Goal: Transaction & Acquisition: Book appointment/travel/reservation

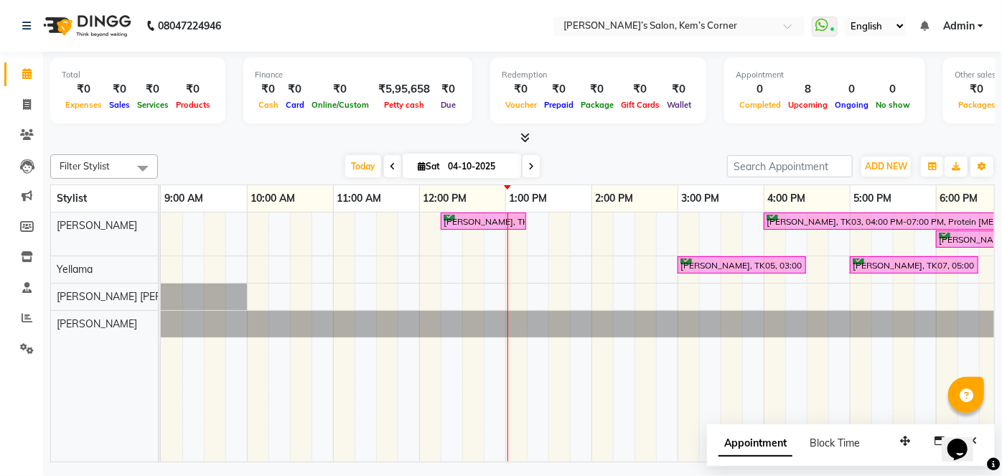
scroll to position [0, 172]
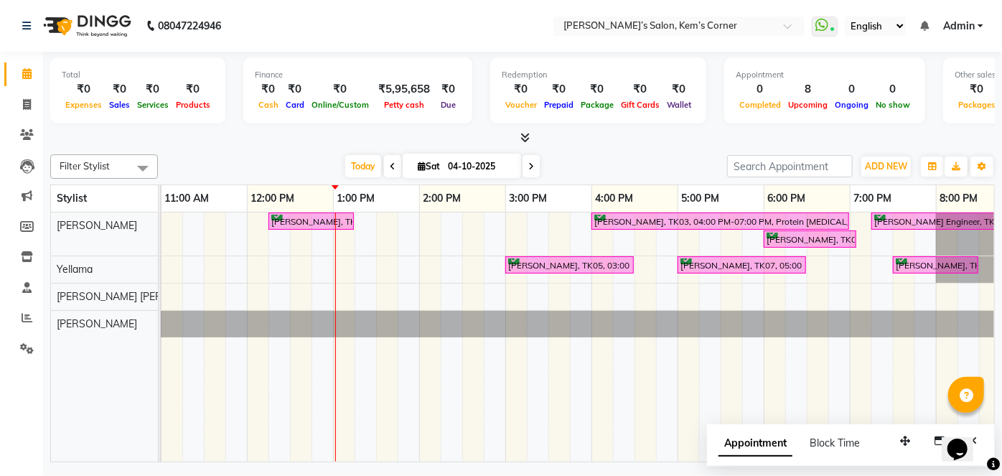
click at [459, 168] on input "04-10-2025" at bounding box center [480, 167] width 72 height 22
select select "10"
select select "2025"
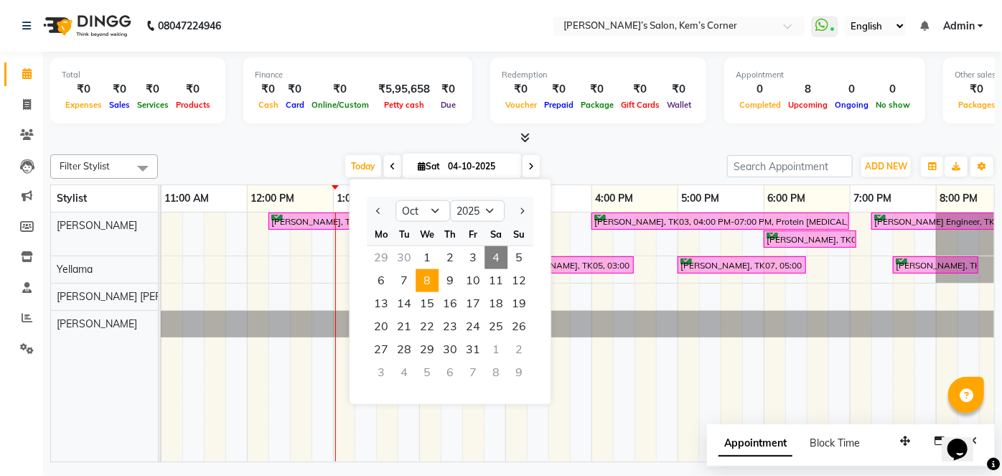
click at [427, 284] on span "8" at bounding box center [427, 280] width 23 height 23
type input "[DATE]"
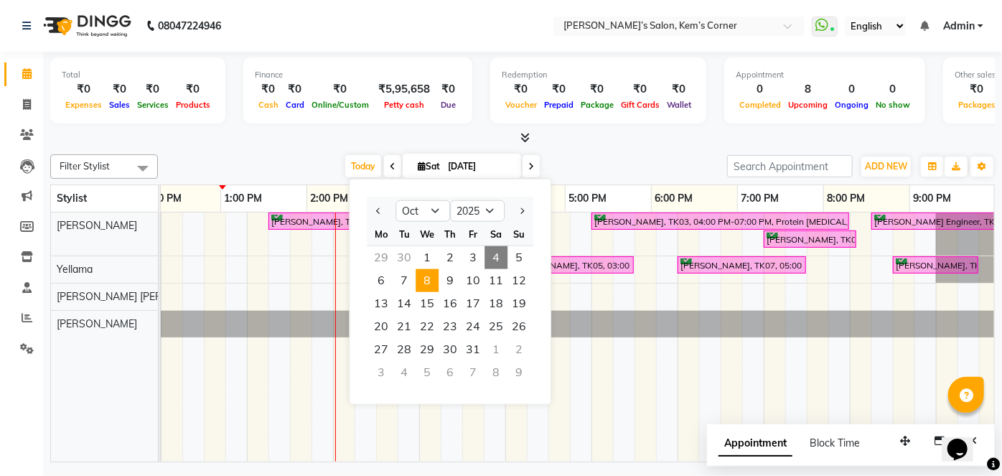
scroll to position [0, 285]
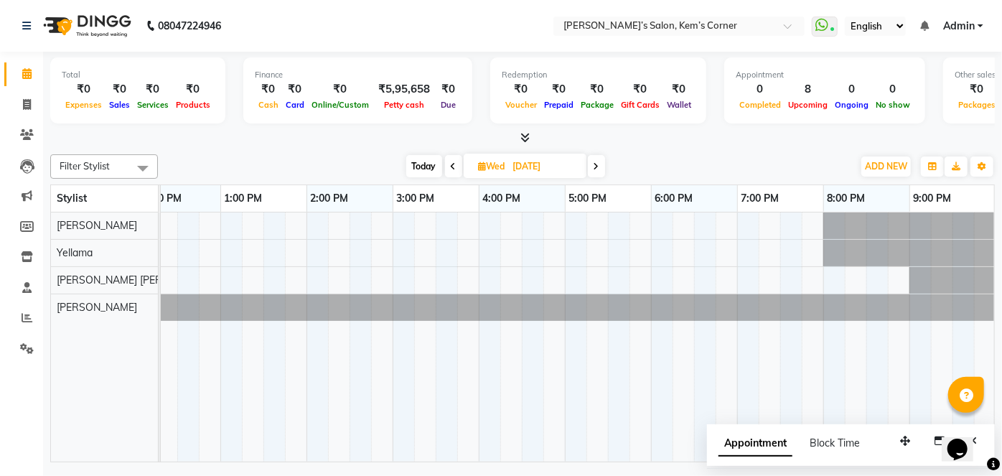
drag, startPoint x: 693, startPoint y: 223, endPoint x: 815, endPoint y: 341, distance: 170.6
click at [815, 341] on tr at bounding box center [436, 336] width 1120 height 249
click at [597, 215] on div at bounding box center [436, 336] width 1120 height 249
select select "50293"
select select "tentative"
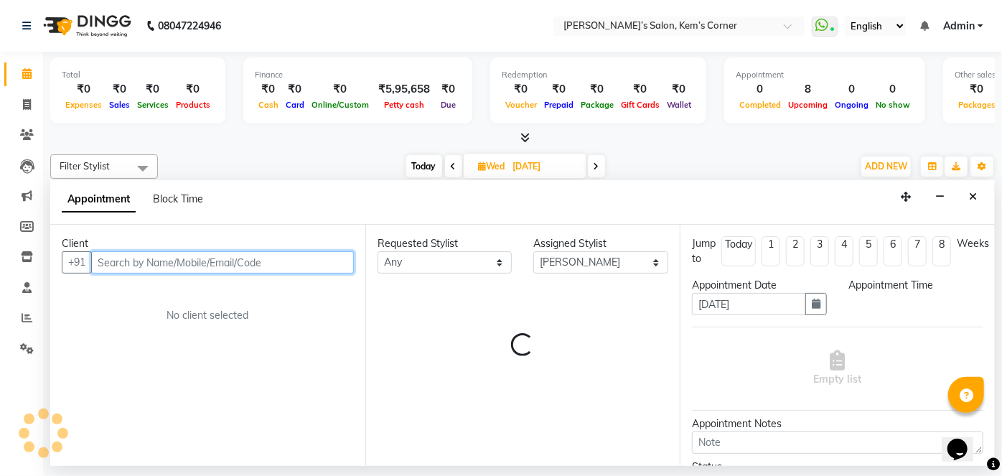
select select "1035"
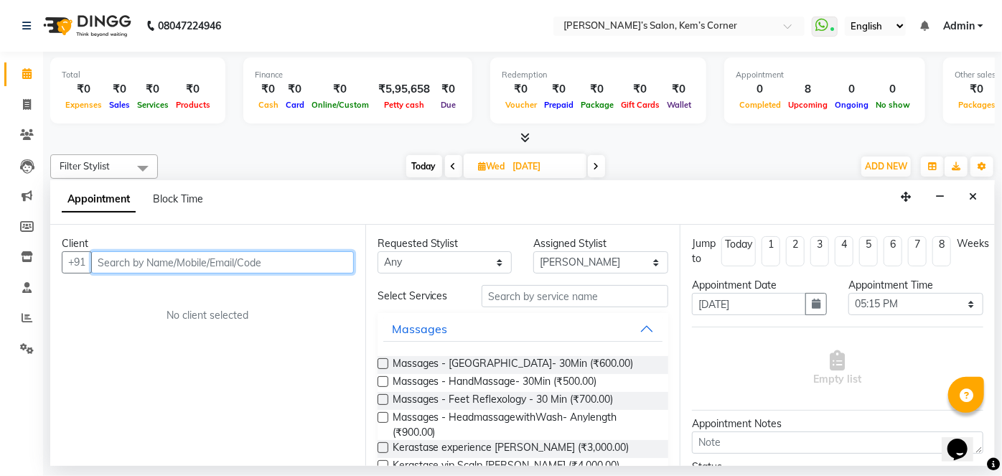
click at [182, 261] on input "text" at bounding box center [222, 262] width 263 height 22
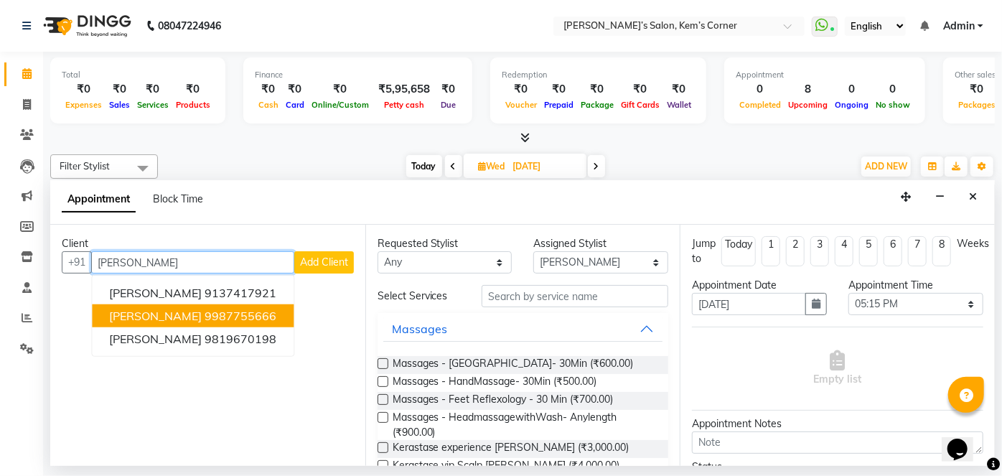
click at [147, 314] on span "[PERSON_NAME]" at bounding box center [155, 316] width 93 height 14
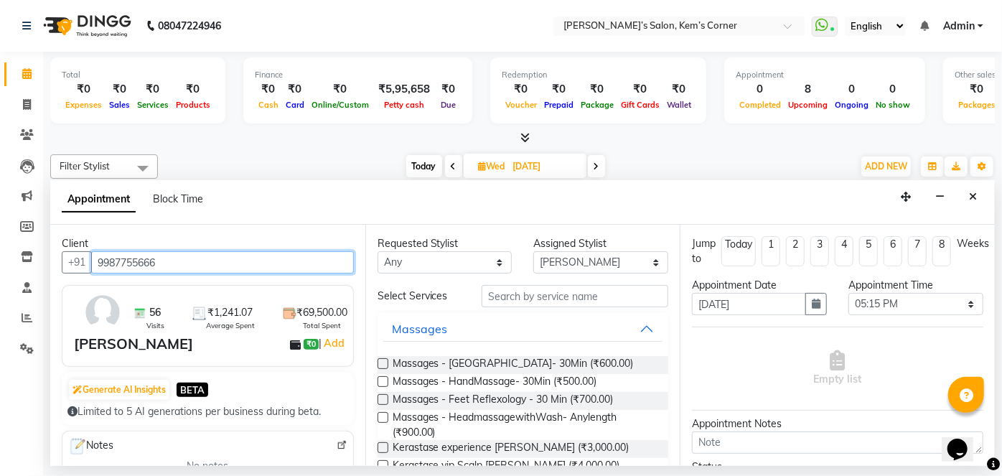
type input "9987755666"
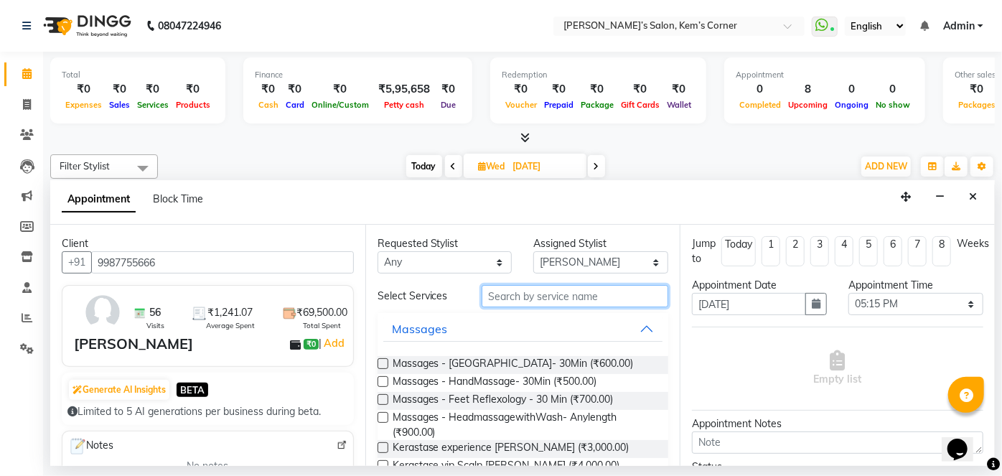
click at [506, 293] on input "text" at bounding box center [575, 296] width 187 height 22
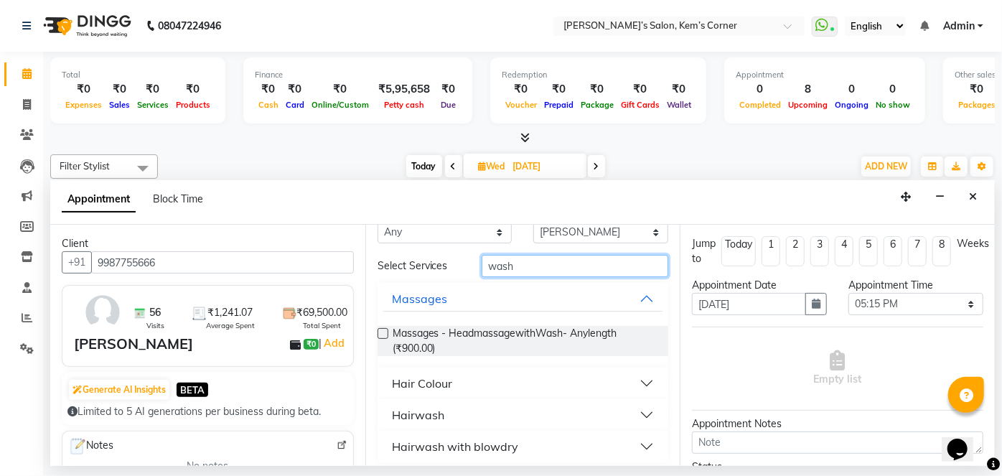
scroll to position [38, 0]
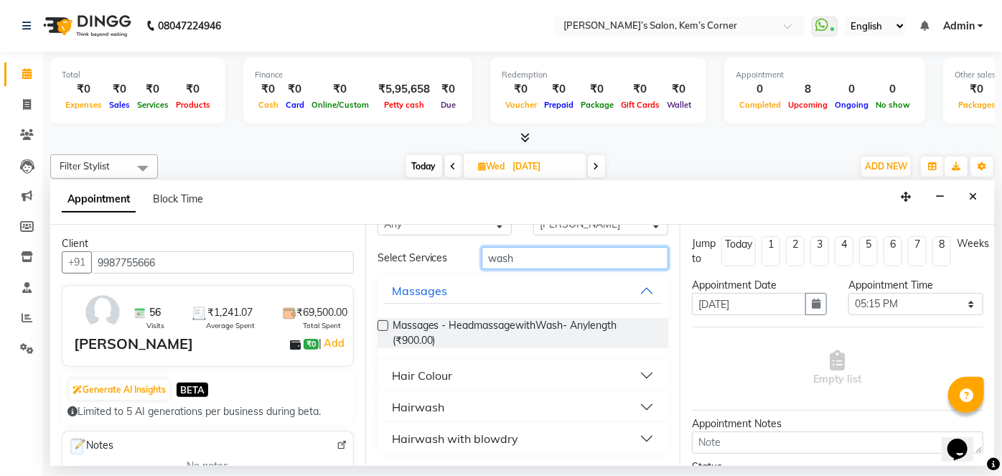
type input "wash"
click at [632, 438] on button "Hairwash with blowdry" at bounding box center [523, 439] width 280 height 26
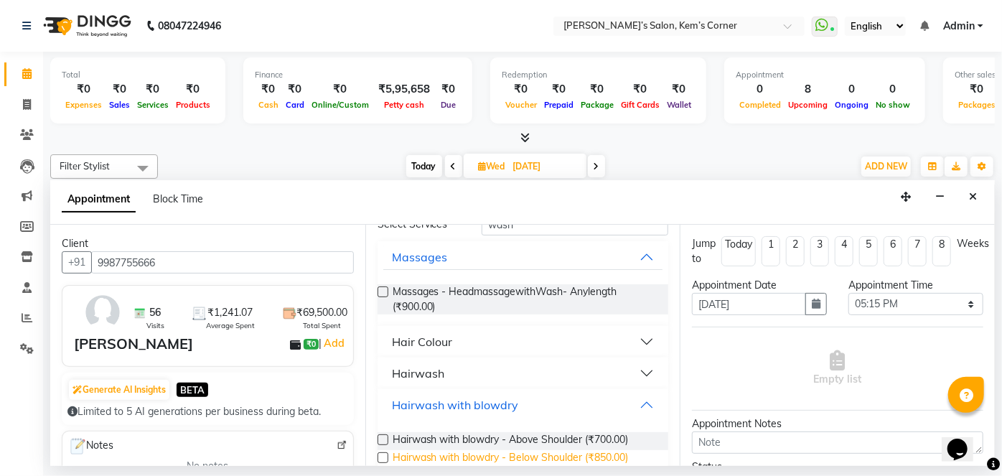
scroll to position [115, 0]
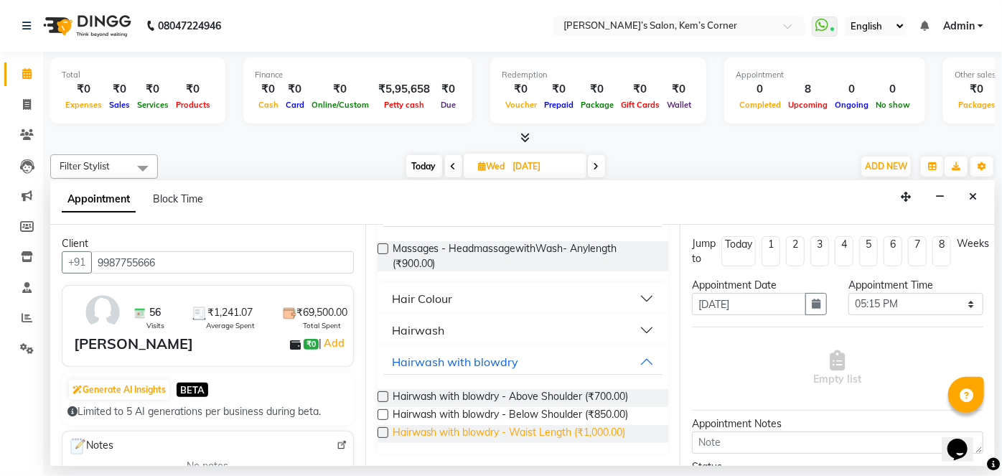
click at [583, 431] on span "Hairwash with blowdry - Waist Length (₹1,000.00)" at bounding box center [509, 434] width 233 height 18
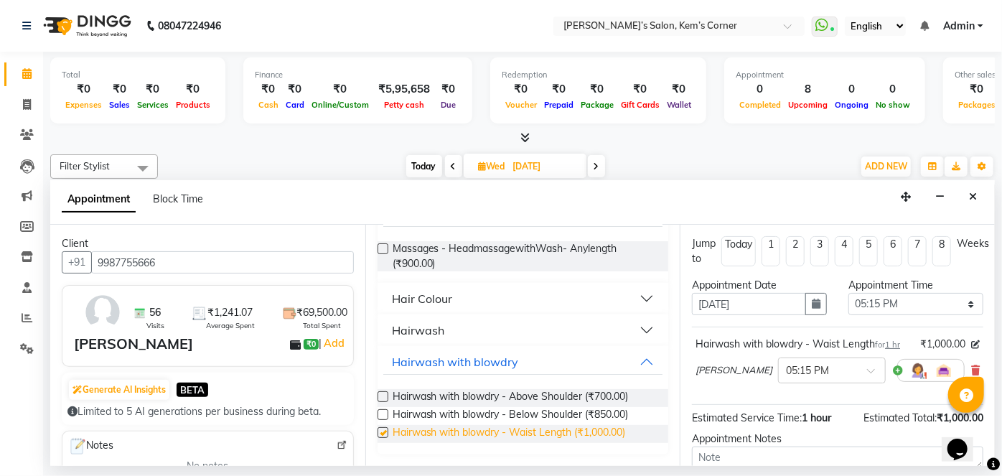
checkbox input "false"
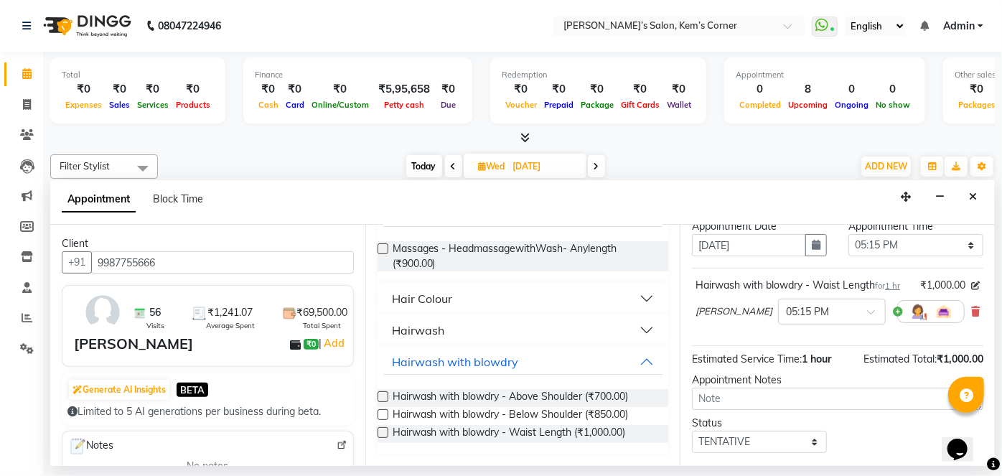
scroll to position [130, 0]
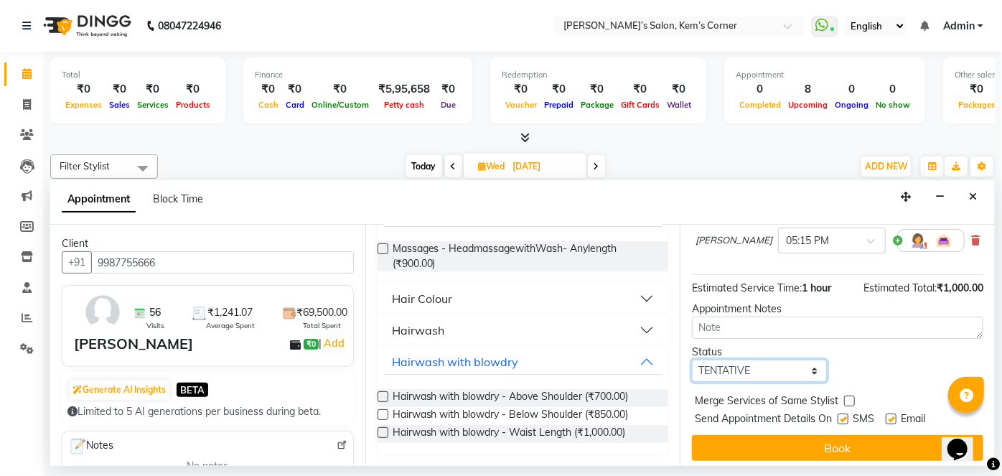
click at [807, 378] on select "Select TENTATIVE CONFIRM UPCOMING" at bounding box center [759, 371] width 135 height 22
select select "confirm booking"
click at [692, 373] on select "Select TENTATIVE CONFIRM UPCOMING" at bounding box center [759, 371] width 135 height 22
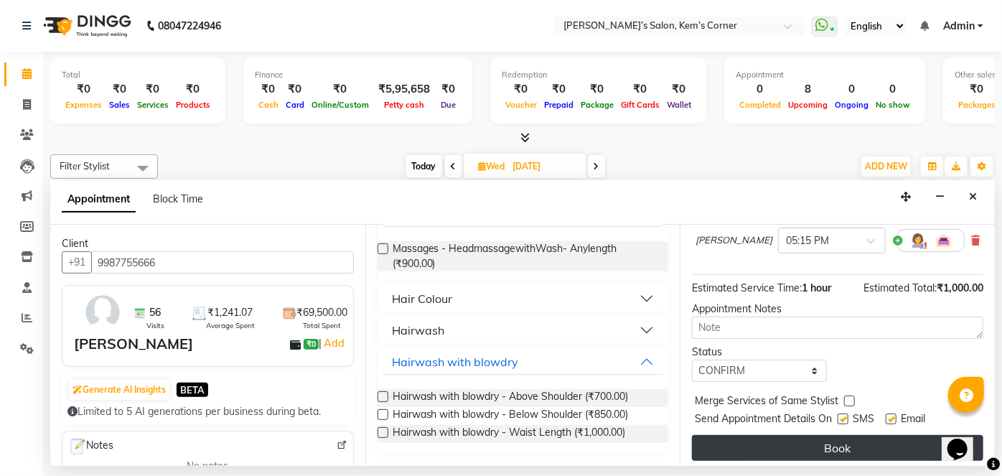
click at [753, 450] on button "Book" at bounding box center [837, 448] width 291 height 26
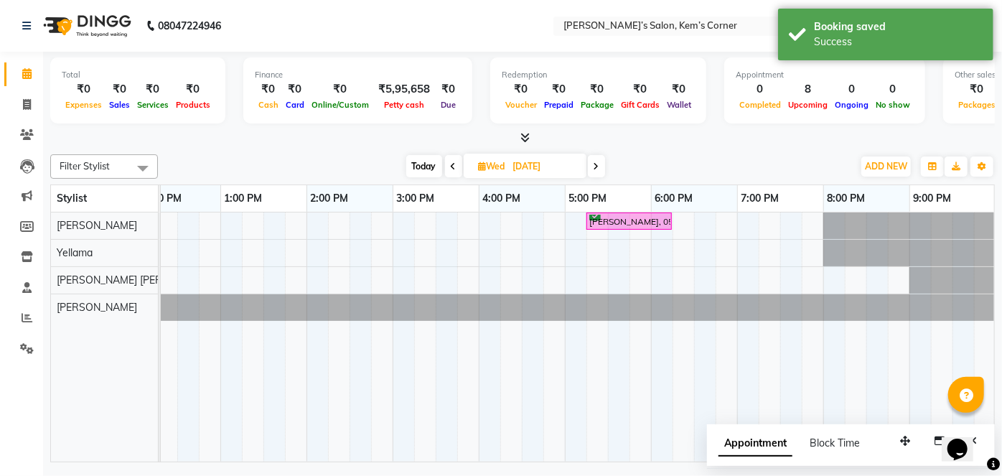
click at [363, 218] on table "Stylist 9:00 AM 10:00 AM 11:00 AM 12:00 PM 1:00 PM 2:00 PM 3:00 PM 4:00 PM 5:00…" at bounding box center [522, 323] width 945 height 278
click at [415, 167] on span "Today" at bounding box center [424, 166] width 36 height 22
type input "04-10-2025"
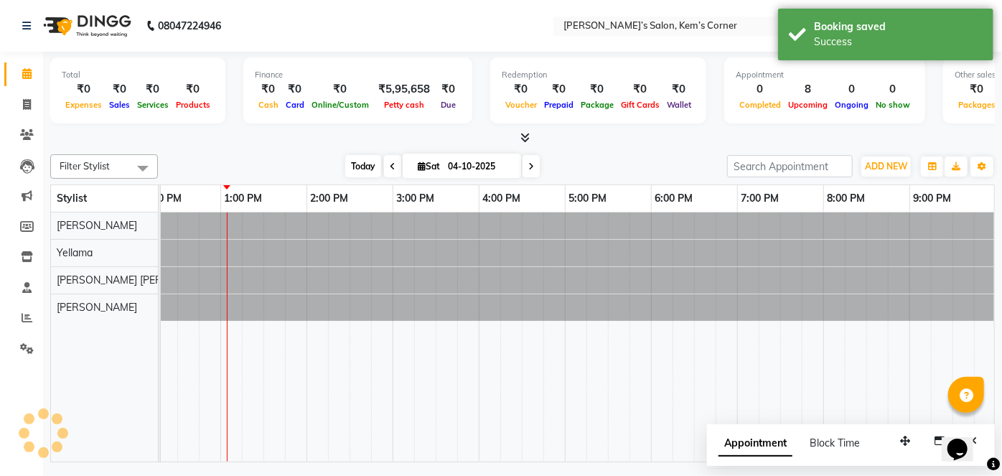
scroll to position [0, 285]
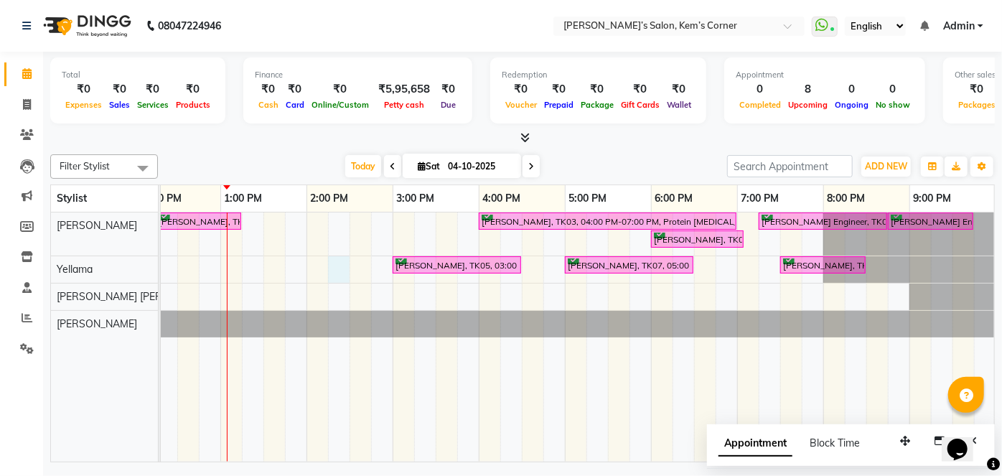
click at [333, 263] on div "[PERSON_NAME], TK01, 12:15 PM-01:15 PM, Hairwash with blowdry - Waist Length [P…" at bounding box center [436, 336] width 1120 height 249
select select "50296"
select select "tentative"
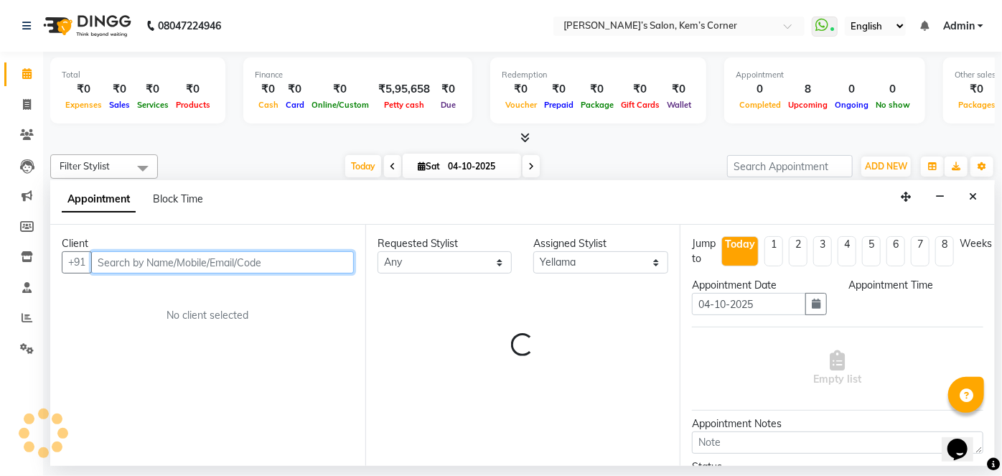
select select "855"
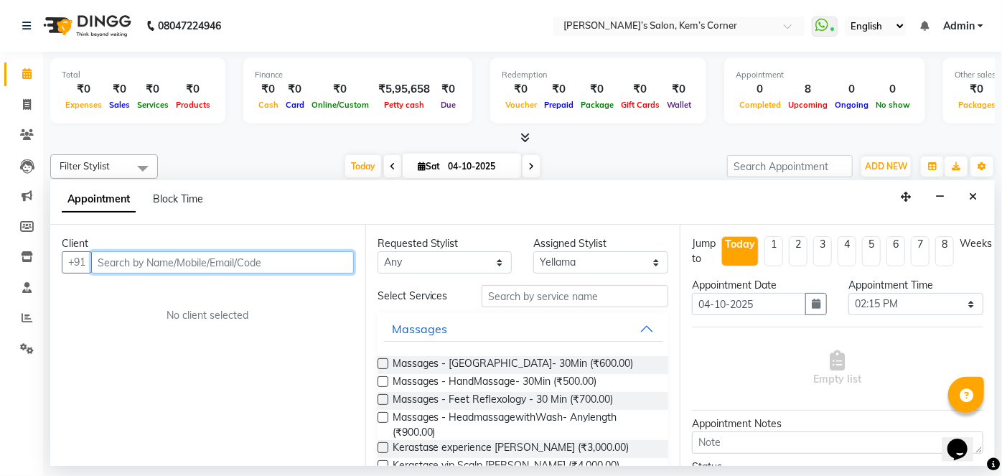
click at [268, 259] on input "text" at bounding box center [222, 262] width 263 height 22
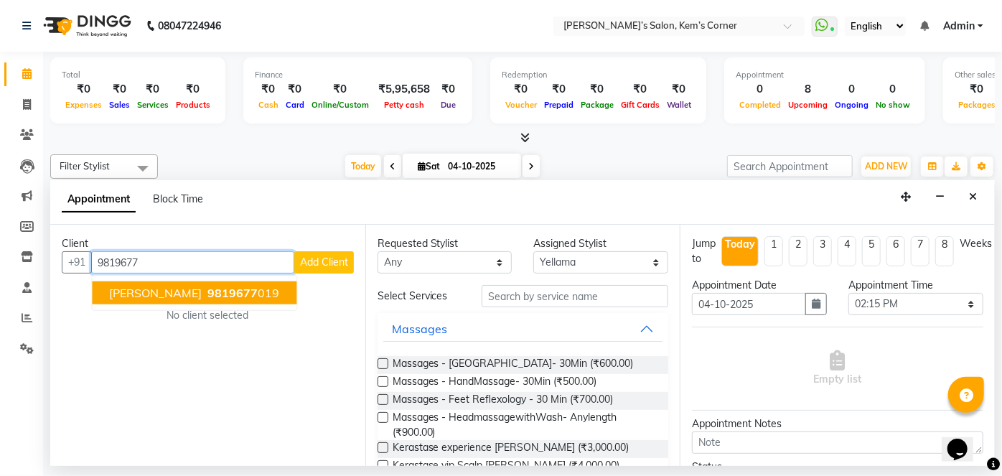
click at [164, 291] on span "[PERSON_NAME]" at bounding box center [155, 293] width 93 height 14
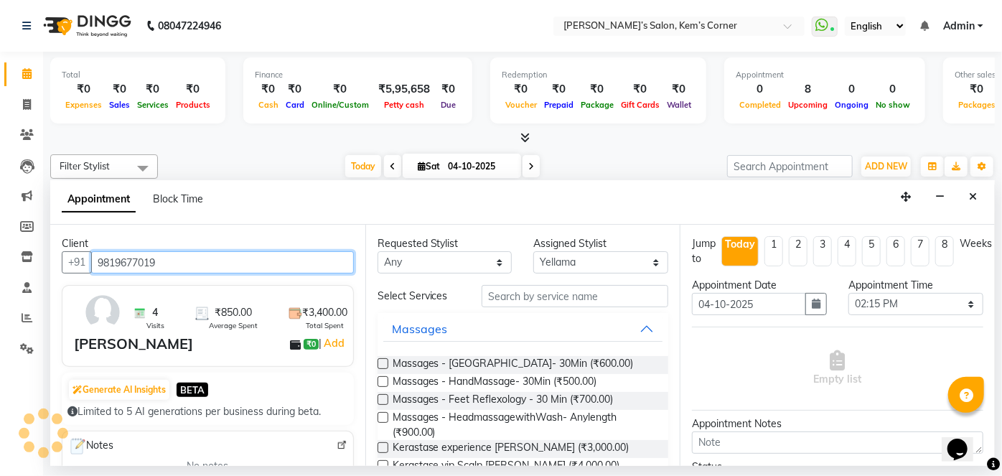
type input "9819677019"
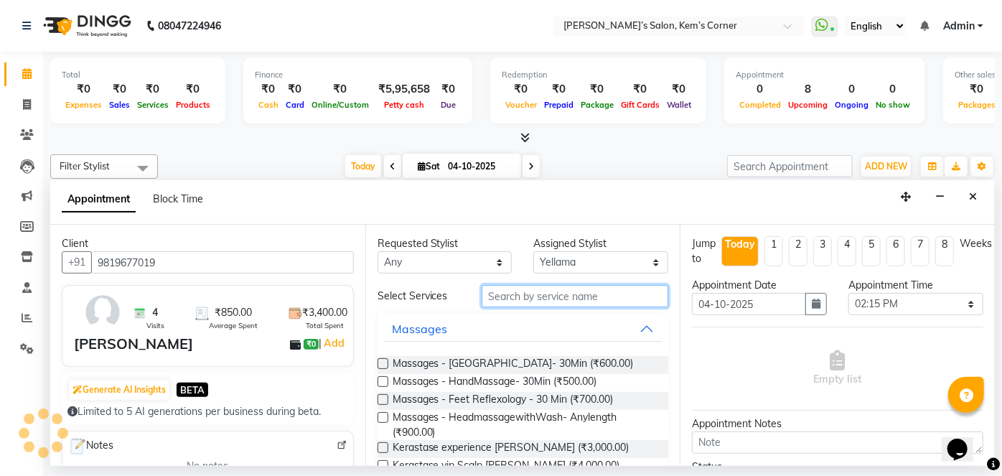
click at [534, 294] on input "text" at bounding box center [575, 296] width 187 height 22
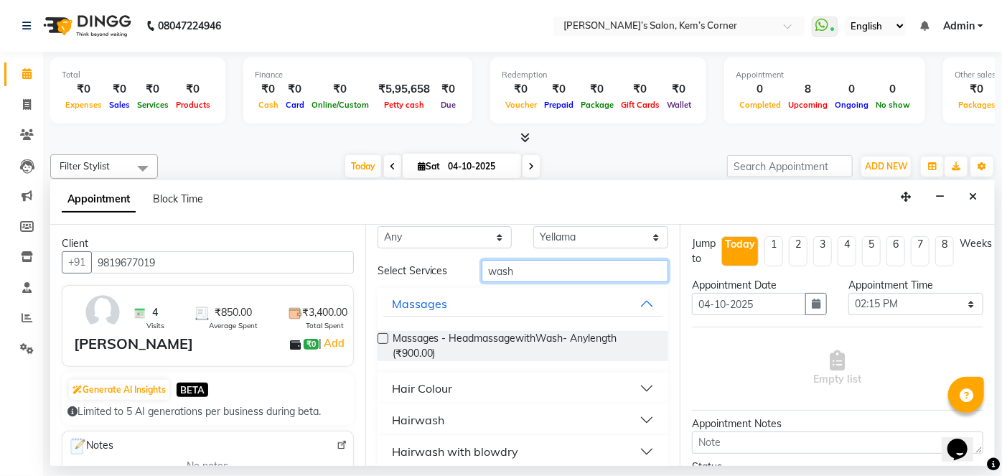
scroll to position [38, 0]
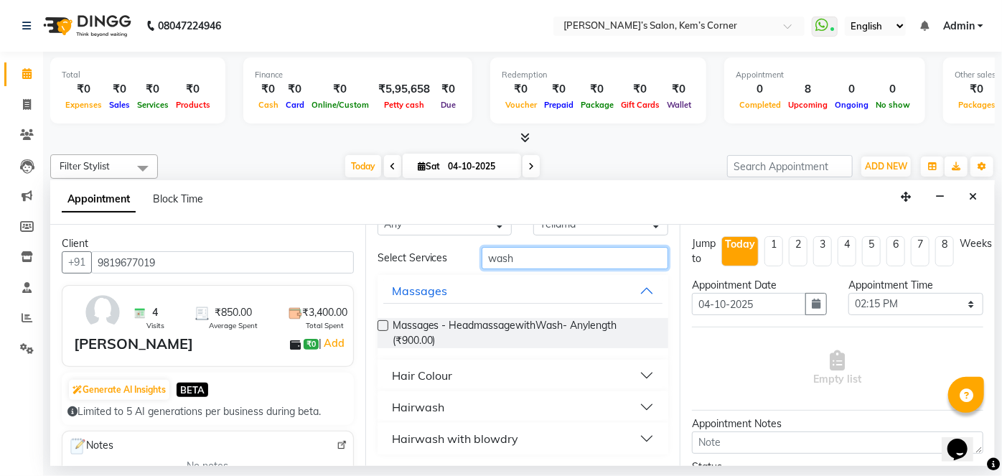
type input "wash"
click at [632, 408] on button "Hairwash" at bounding box center [523, 407] width 280 height 26
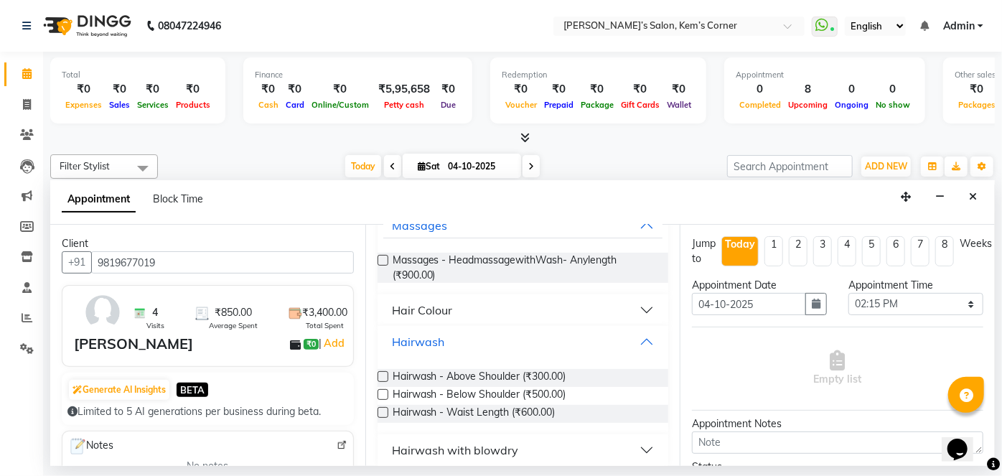
scroll to position [115, 0]
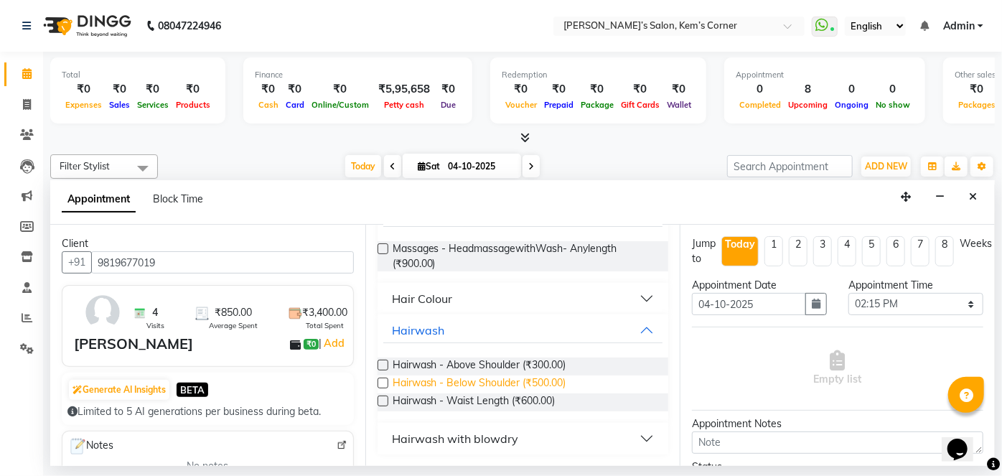
click at [504, 382] on span "Hairwash - Below Shoulder (₹500.00)" at bounding box center [480, 384] width 174 height 18
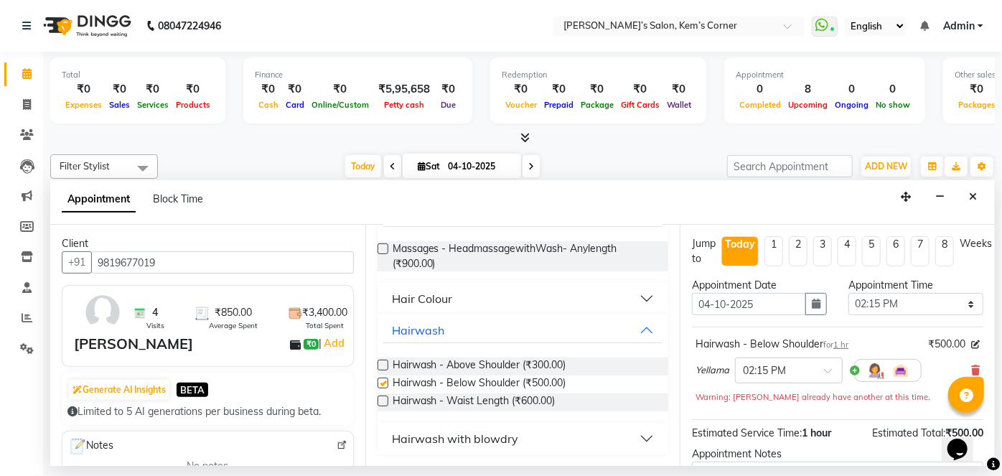
checkbox input "false"
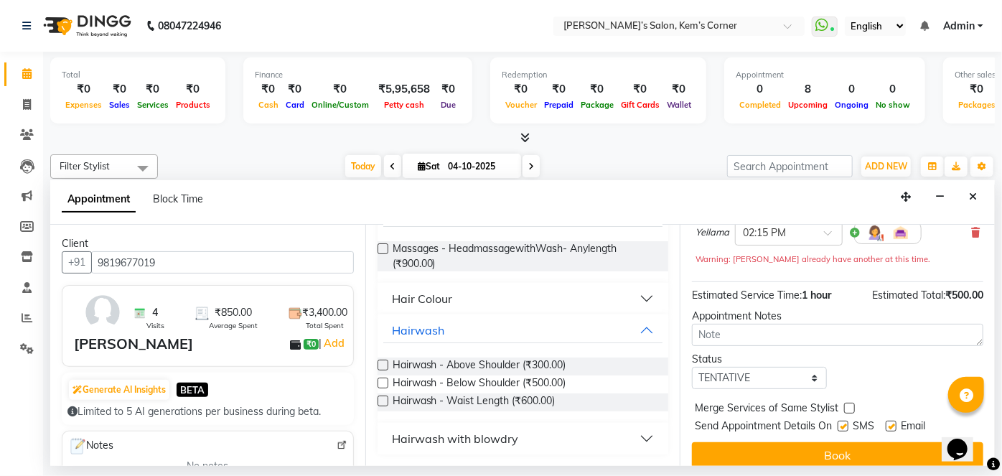
scroll to position [151, 0]
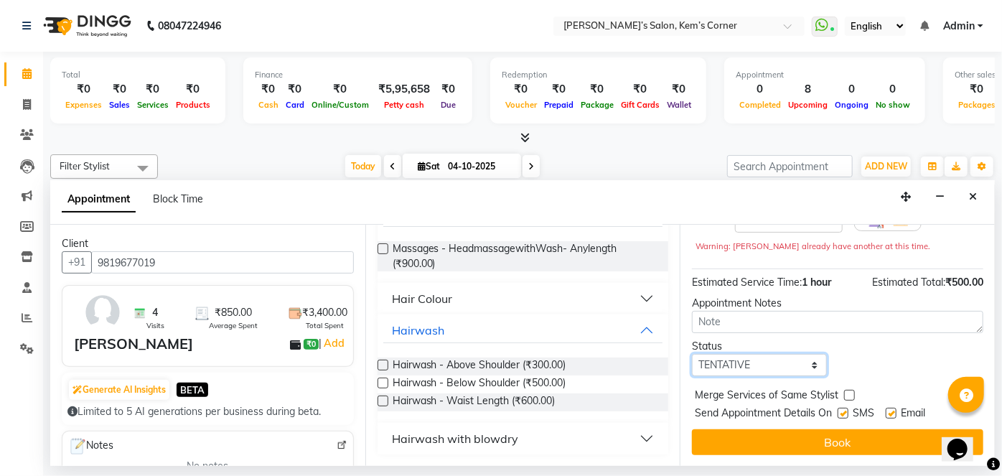
click at [797, 361] on select "Select TENTATIVE CONFIRM CHECK-IN UPCOMING" at bounding box center [759, 365] width 135 height 22
select select "confirm booking"
click at [692, 354] on select "Select TENTATIVE CONFIRM CHECK-IN UPCOMING" at bounding box center [759, 365] width 135 height 22
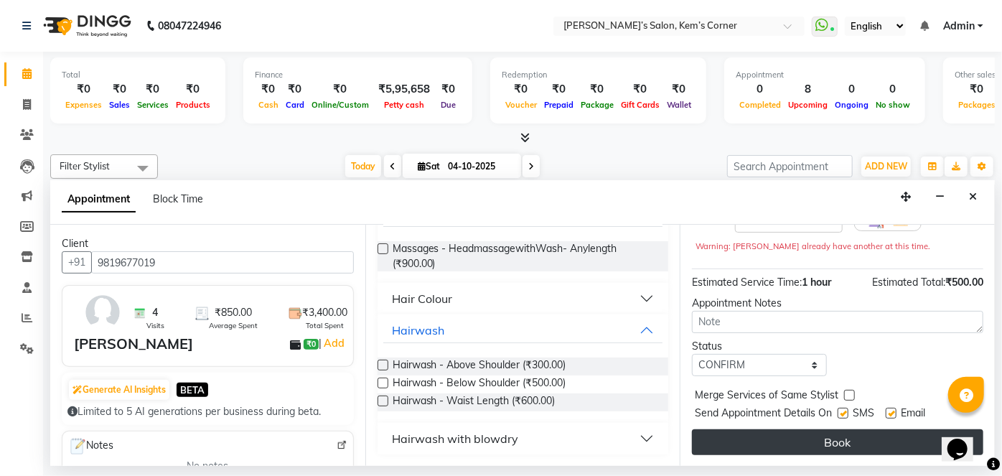
click at [779, 436] on button "Book" at bounding box center [837, 442] width 291 height 26
